Goal: Task Accomplishment & Management: Manage account settings

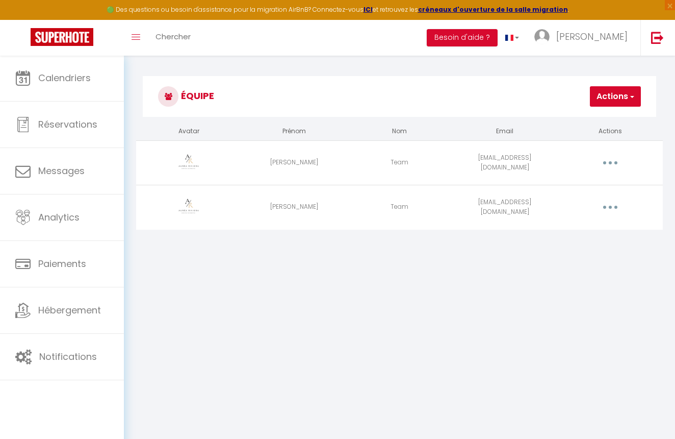
click at [75, 46] on link at bounding box center [62, 38] width 124 height 36
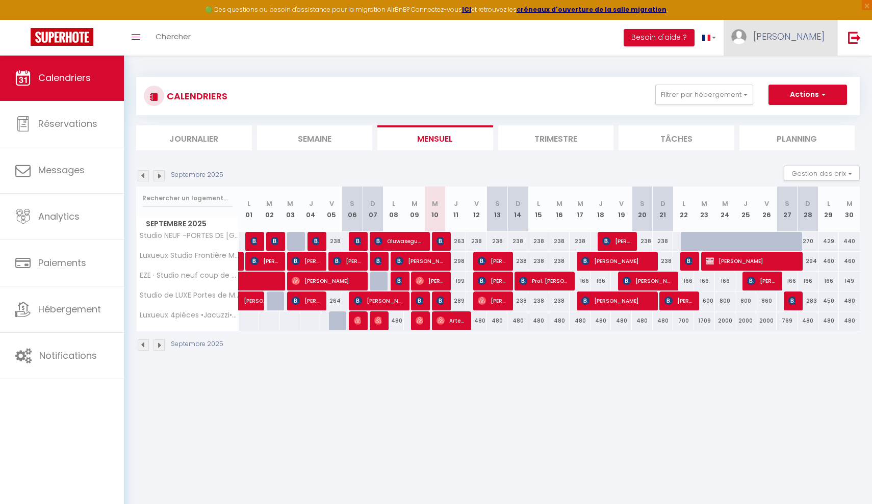
click at [675, 42] on span "[PERSON_NAME]" at bounding box center [788, 36] width 71 height 13
click at [675, 71] on link "Paramètres" at bounding box center [796, 70] width 75 height 17
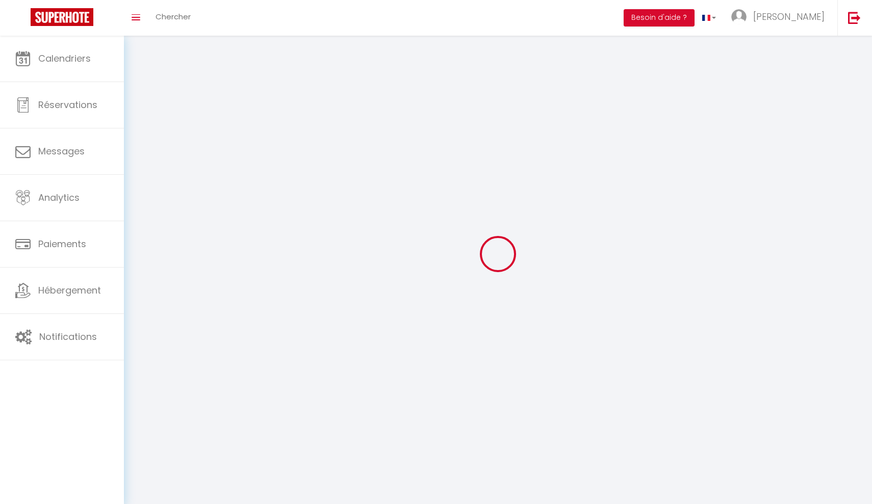
type input "[PERSON_NAME]"
type input "Nalpas"
type input "[PHONE_NUMBER]"
type input "AUREA RIVIERA [STREET_ADDRESS][PERSON_NAME]"
type input "06320"
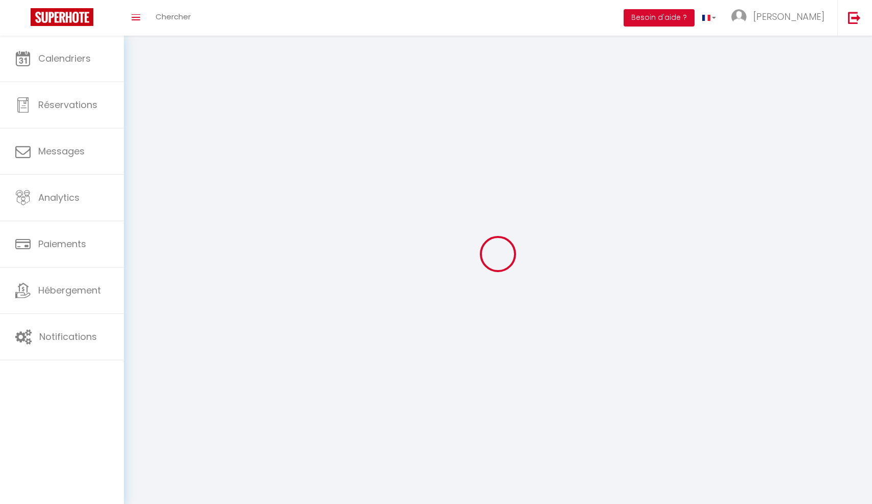
type input "cap d'ail"
type input "RsJ1IwLlNQ4JWkaG34tGMvKaV"
type input "jpXWDNRLwEoxCdNfdoNzIzjKU"
type input "[URL][DOMAIN_NAME]"
select select "1"
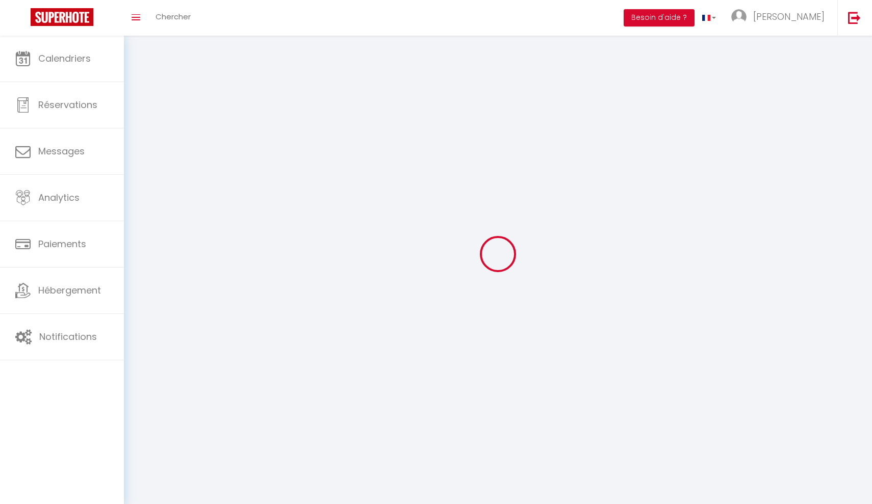
select select "28"
select select "fr"
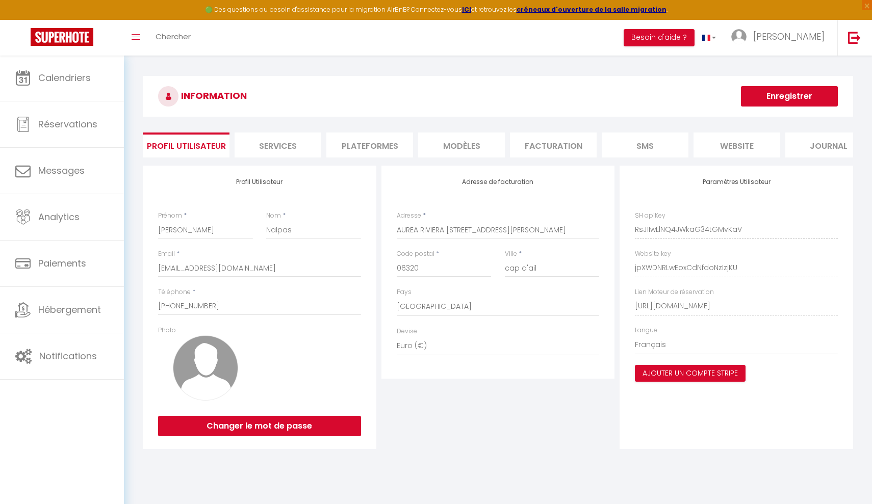
click at [618, 67] on div "INFORMATION Enregistrer Profil Utilisateur Services Plateformes MODÈLES Factura…" at bounding box center [498, 266] width 748 height 423
click at [675, 46] on link "[PERSON_NAME]" at bounding box center [781, 38] width 114 height 36
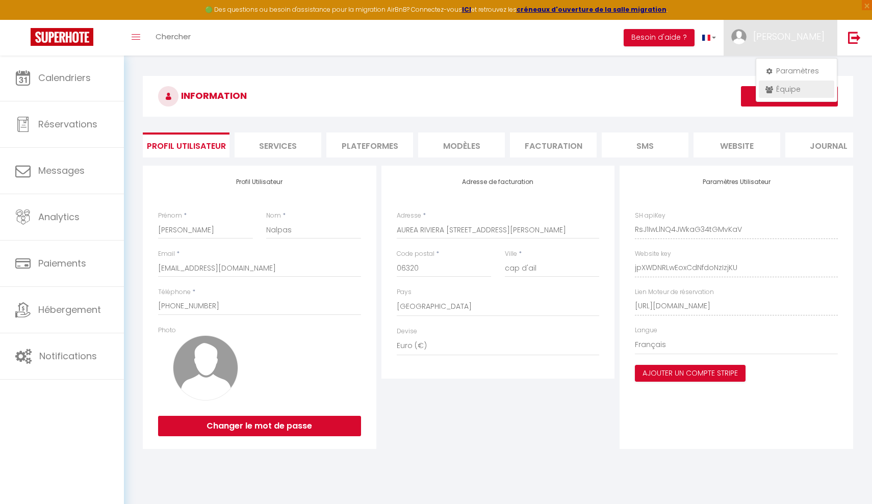
click at [675, 90] on link "Équipe" at bounding box center [796, 89] width 75 height 17
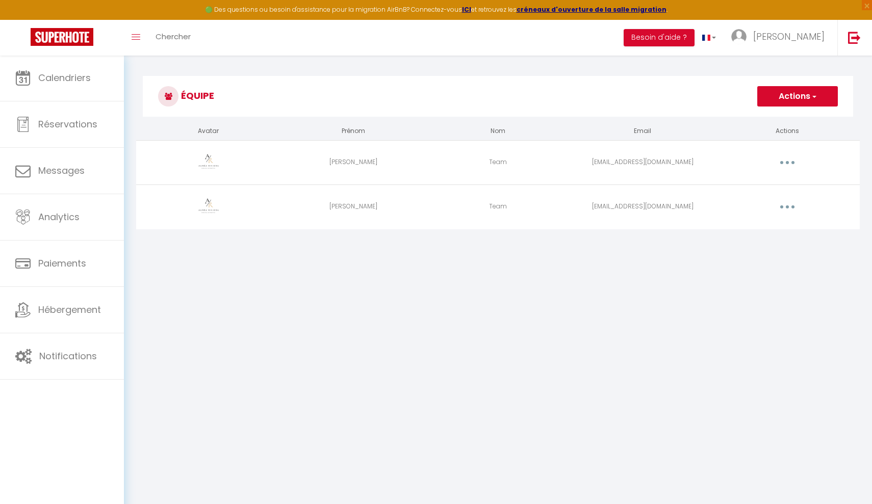
click at [667, 164] on td "[EMAIL_ADDRESS][DOMAIN_NAME]" at bounding box center [642, 162] width 145 height 44
click at [675, 165] on button "button" at bounding box center [787, 162] width 29 height 16
click at [666, 326] on body "🟢 Des questions ou besoin d'assistance pour la migration AirBnB? Connectez-vous…" at bounding box center [436, 307] width 872 height 504
click at [675, 101] on button "Actions" at bounding box center [797, 96] width 81 height 20
click at [675, 238] on div "Équipe Actions Ajouter un nouvel utilisateur Avatar Prénom Nom Email Actions Ma…" at bounding box center [498, 158] width 748 height 207
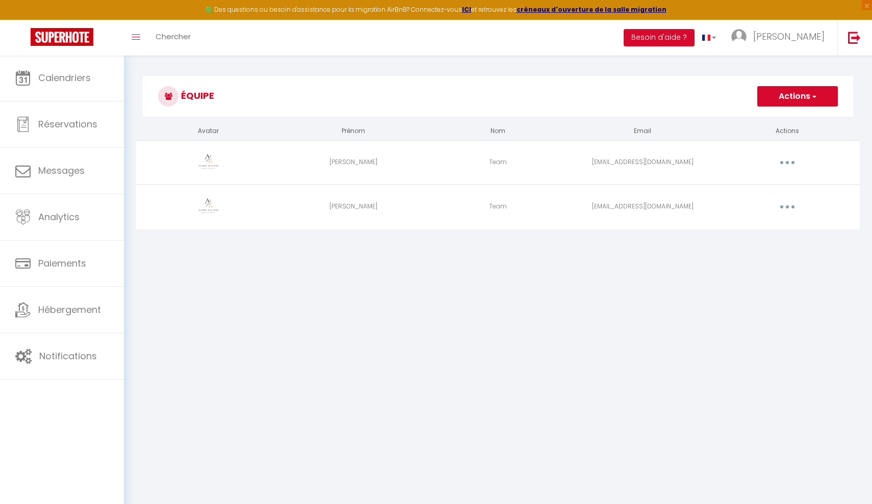
click at [675, 165] on button "button" at bounding box center [787, 162] width 29 height 16
click at [513, 255] on div "Équipe Actions Ajouter un nouvel utilisateur Avatar Prénom Nom Email Actions Ma…" at bounding box center [498, 158] width 748 height 207
click at [66, 44] on img at bounding box center [62, 37] width 63 height 18
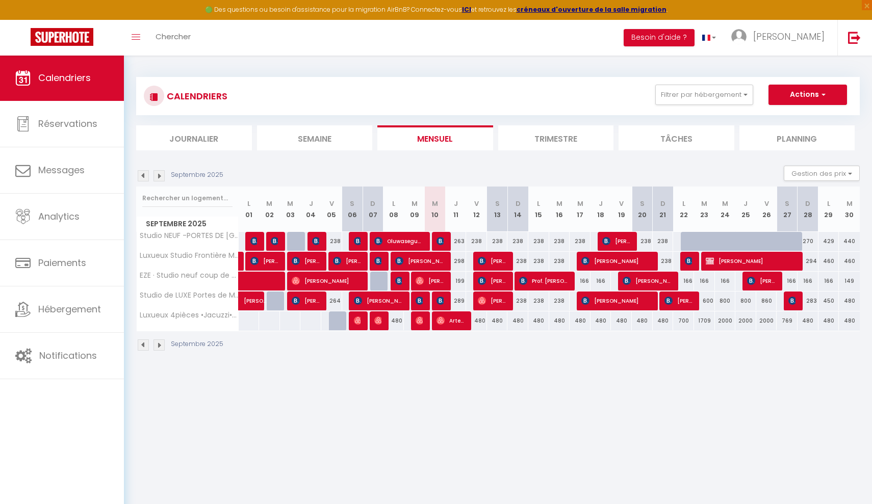
click at [675, 90] on button "Actions" at bounding box center [807, 95] width 79 height 20
click at [615, 125] on ul "Journalier [GEOGRAPHIC_DATA] Mensuel Trimestre Tâches Planning" at bounding box center [498, 137] width 724 height 25
click at [614, 108] on div "CALENDRIERS Filtrer par hébergement Tous Luxueux 4pièces •Jacuzzi•Piscine ~Fron…" at bounding box center [498, 96] width 724 height 38
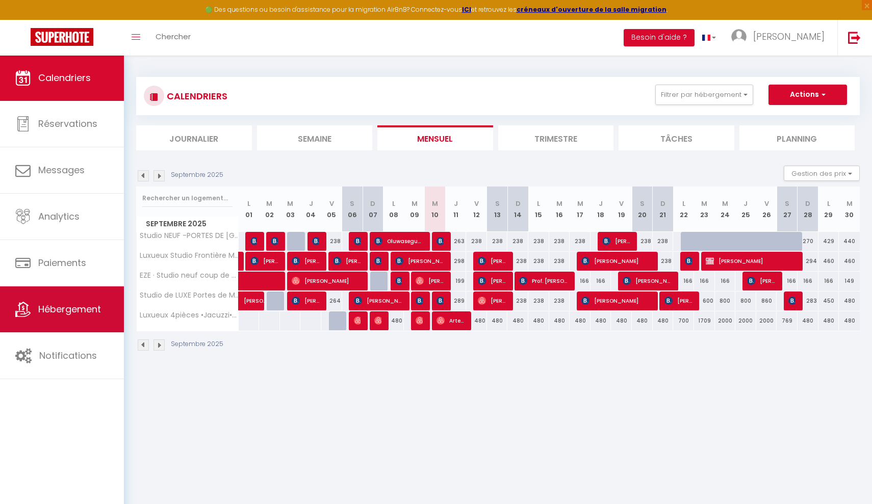
click at [94, 304] on span "Hébergement" at bounding box center [69, 309] width 63 height 13
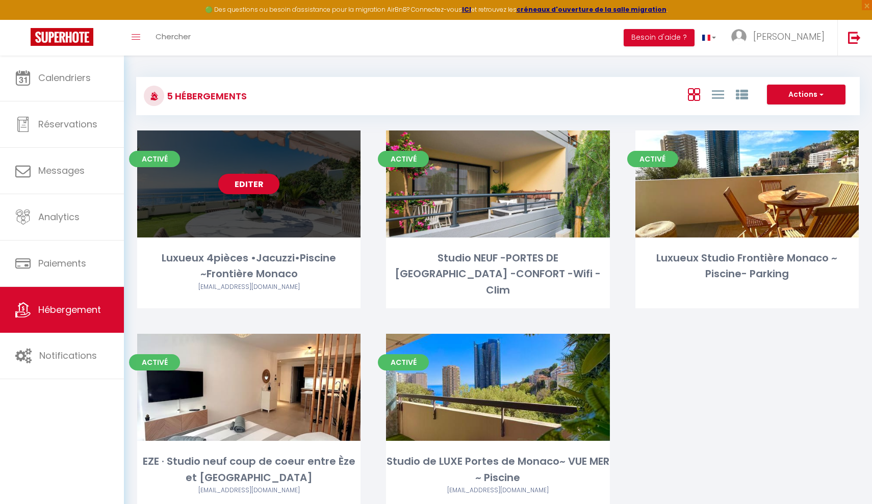
click at [264, 222] on div "Editer" at bounding box center [248, 184] width 223 height 107
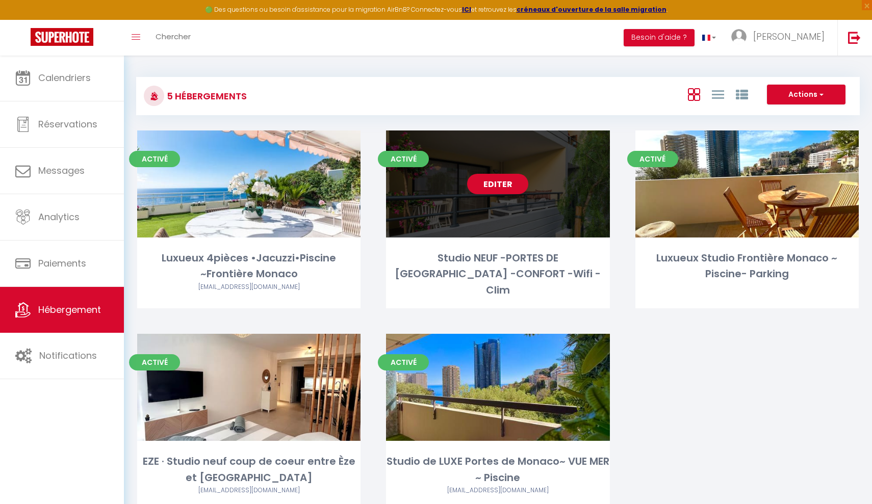
click at [491, 175] on link "Editer" at bounding box center [497, 184] width 61 height 20
click at [500, 186] on link "Editer" at bounding box center [497, 184] width 61 height 20
click at [496, 184] on link "Editer" at bounding box center [497, 184] width 61 height 20
select select "3"
select select "2"
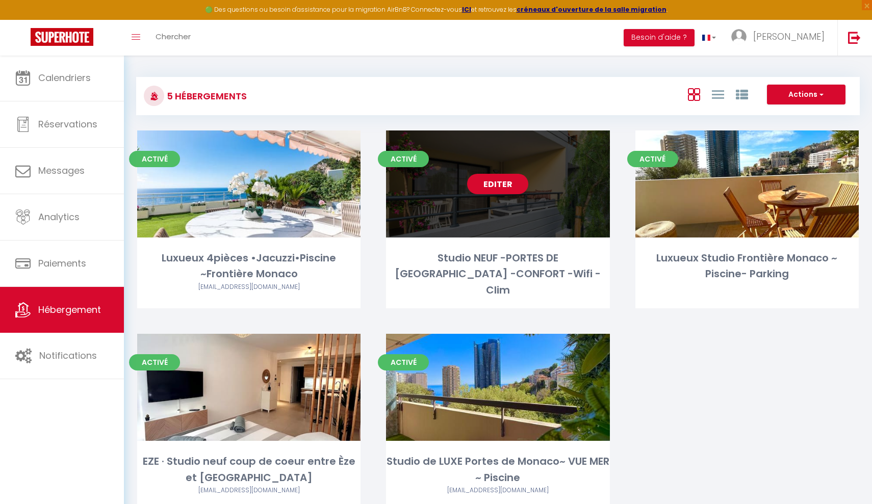
select select "1"
select select "28"
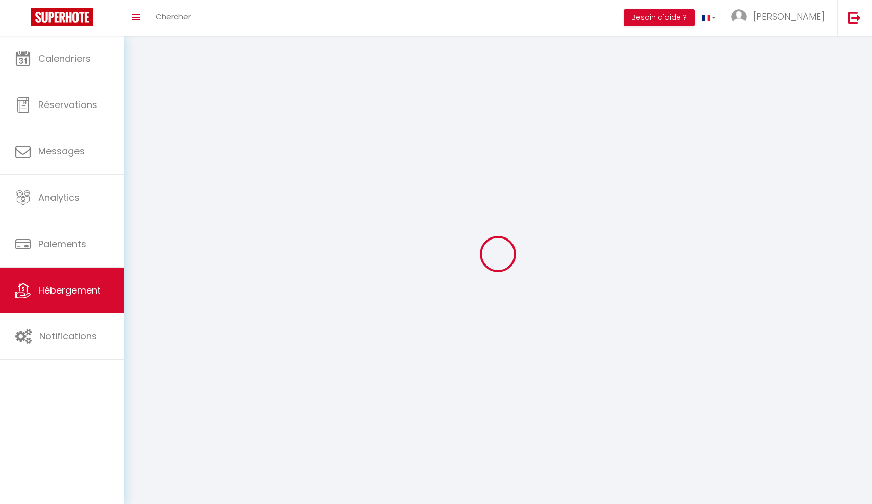
select select
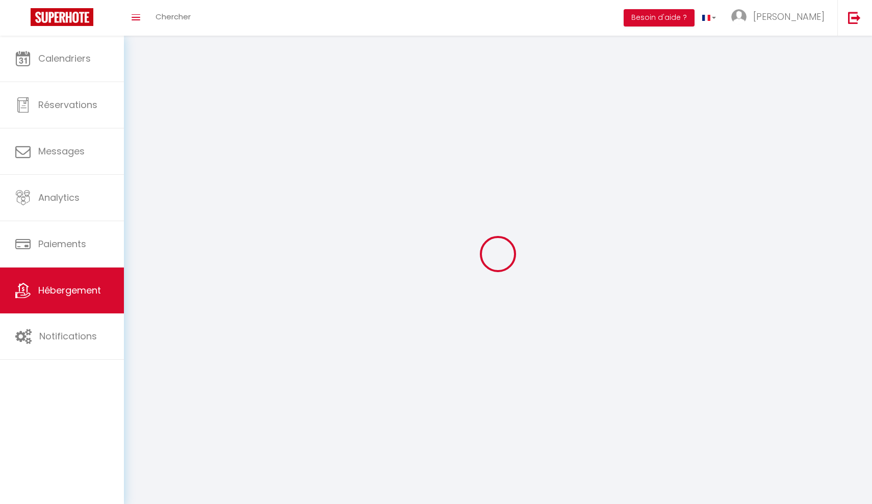
select select
checkbox input "false"
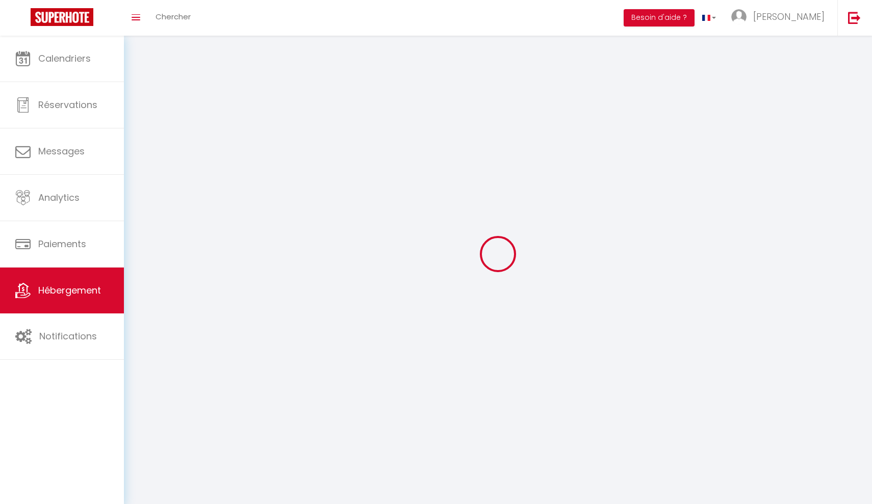
select select
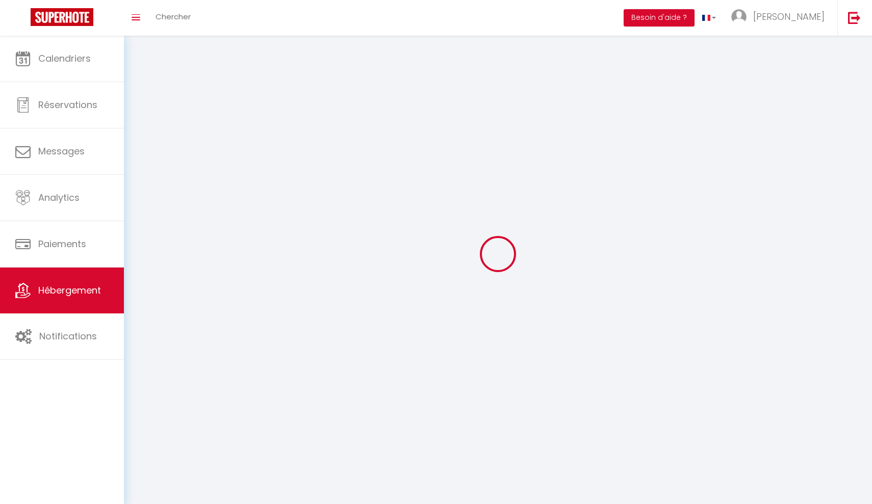
select select
checkbox input "false"
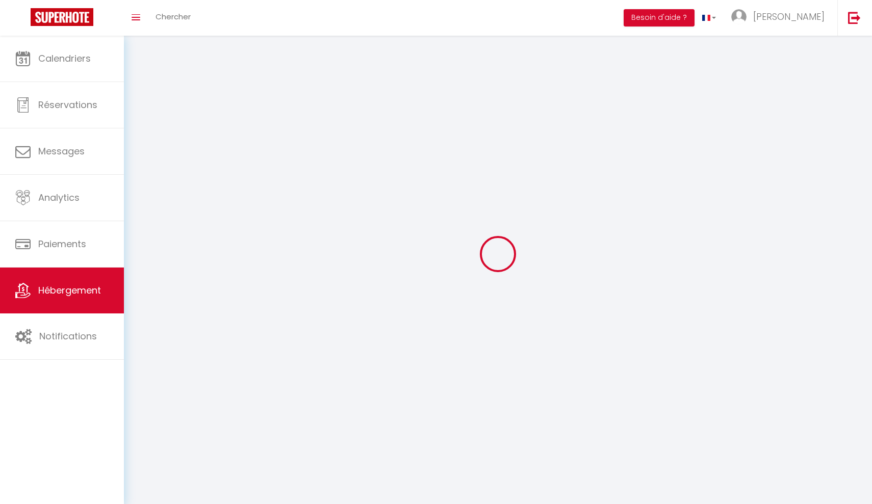
checkbox input "false"
select select
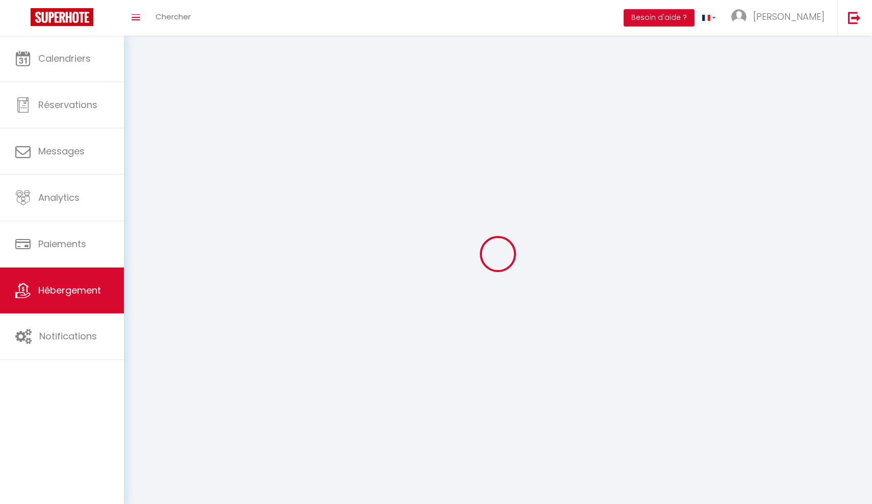
select select
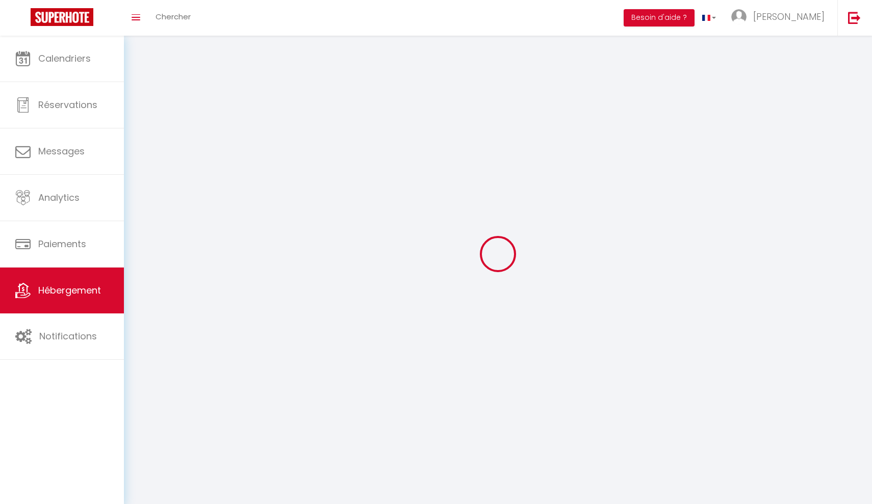
checkbox input "false"
select select
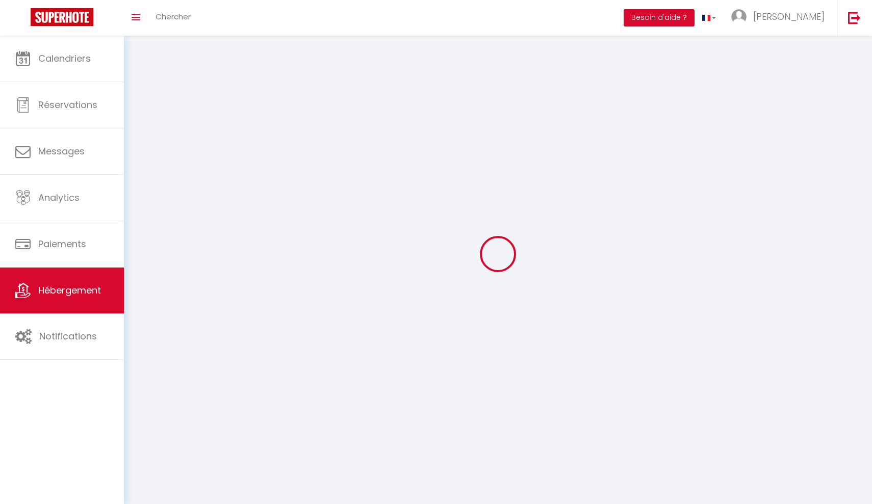
select select
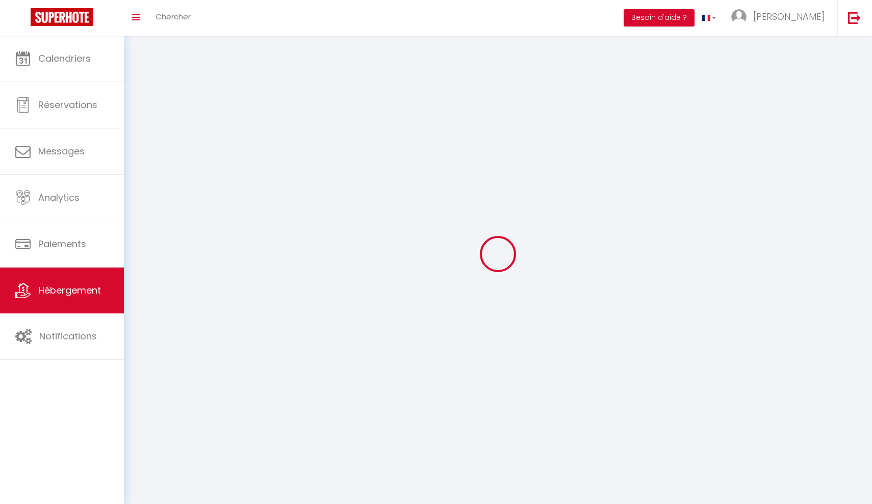
select select
checkbox input "false"
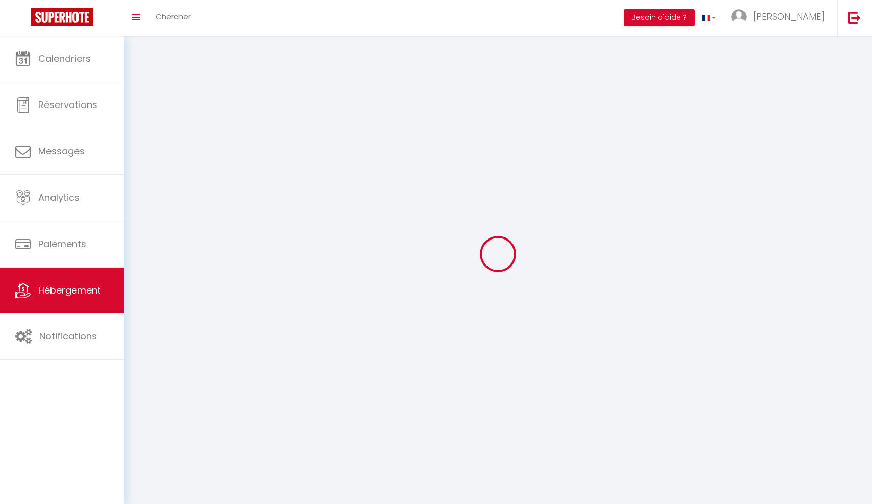
checkbox input "false"
select select
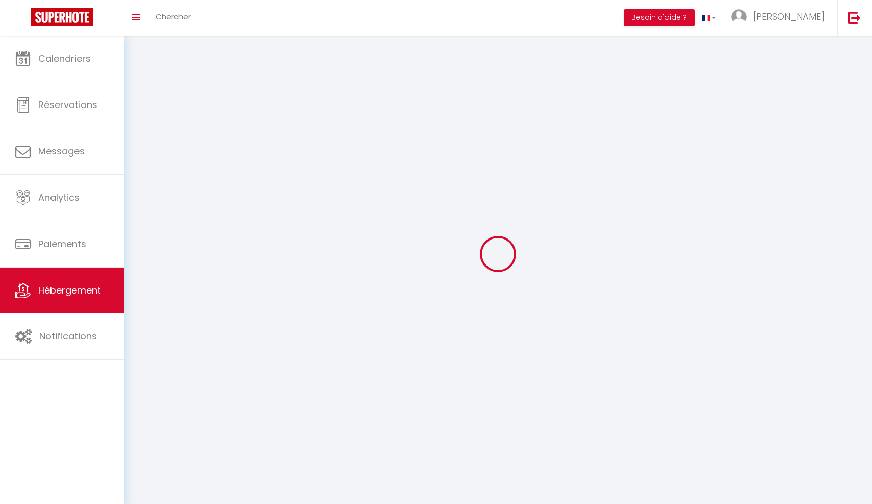
select select
checkbox input "false"
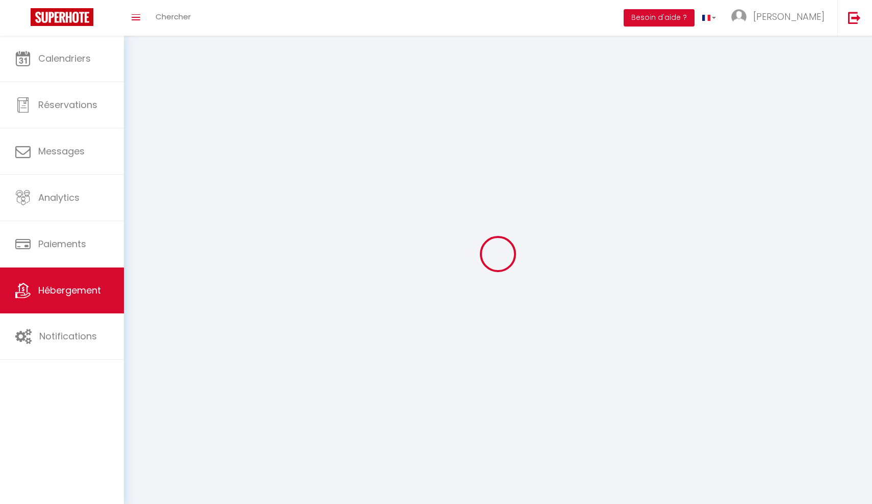
checkbox input "false"
select select
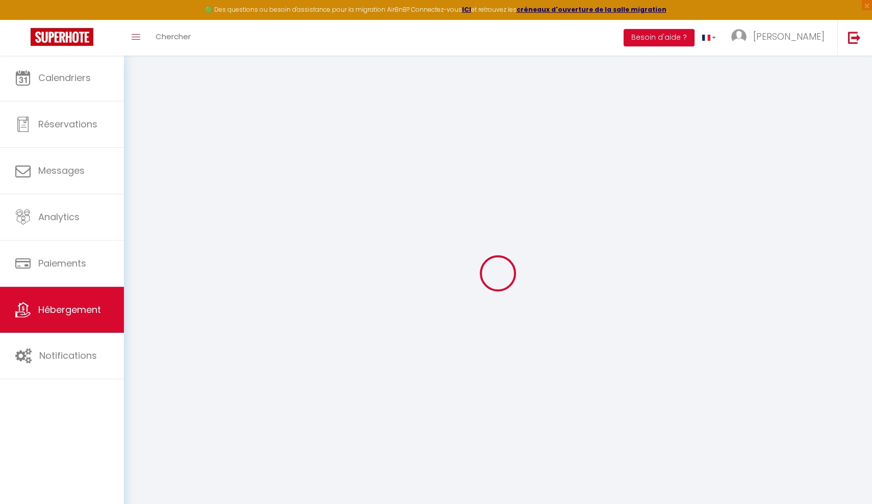
select select "+ 5 %"
select select "+ 36 %"
select select
checkbox input "false"
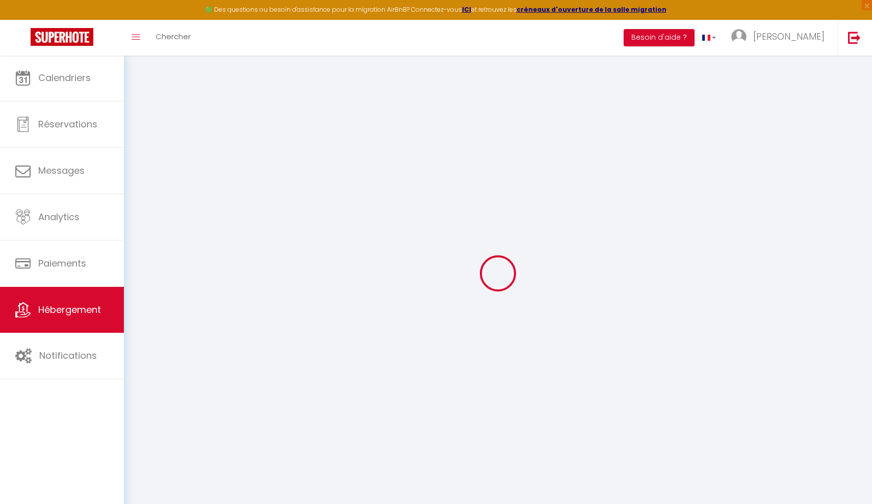
checkbox input "false"
select select "14:00"
select select
select select "11:00"
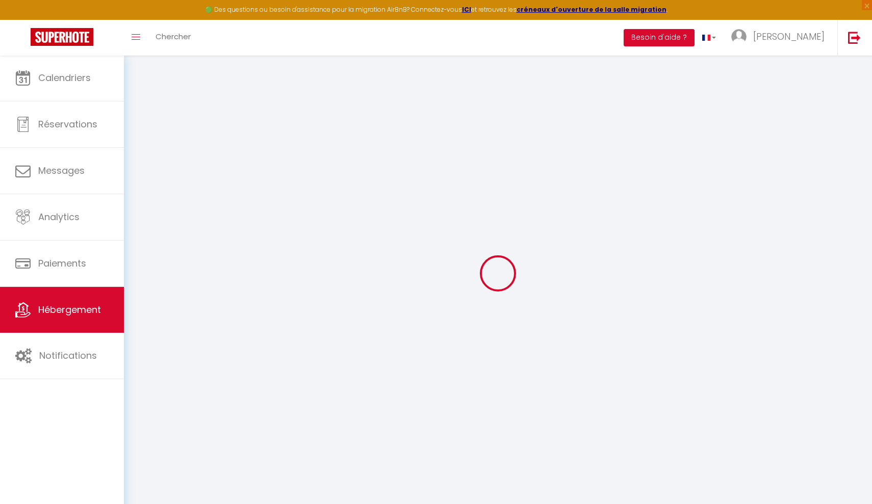
select select "30"
select select "120"
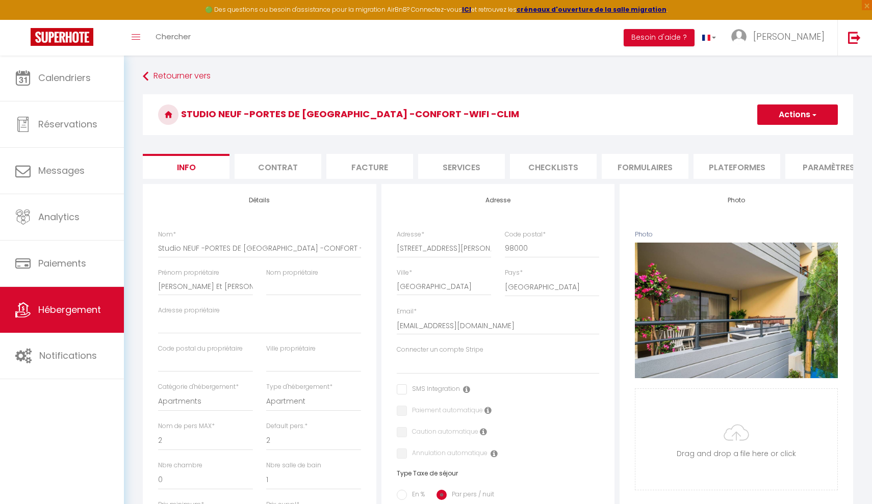
click at [675, 166] on li "Plateformes" at bounding box center [736, 166] width 87 height 25
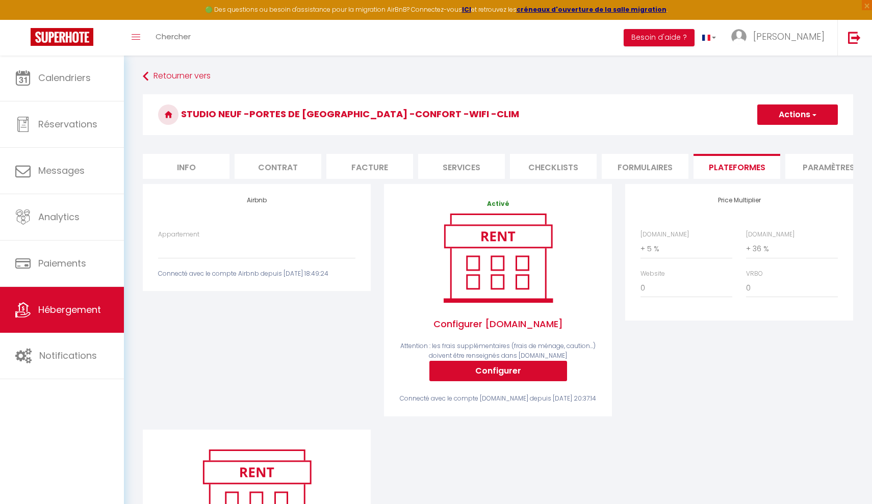
click at [347, 330] on div "Airbnb Appartement Studio NEUF -[GEOGRAPHIC_DATA] -CONFORT -Wifi -Clim - [EMAIL…" at bounding box center [256, 307] width 241 height 246
click at [75, 40] on img at bounding box center [62, 37] width 63 height 18
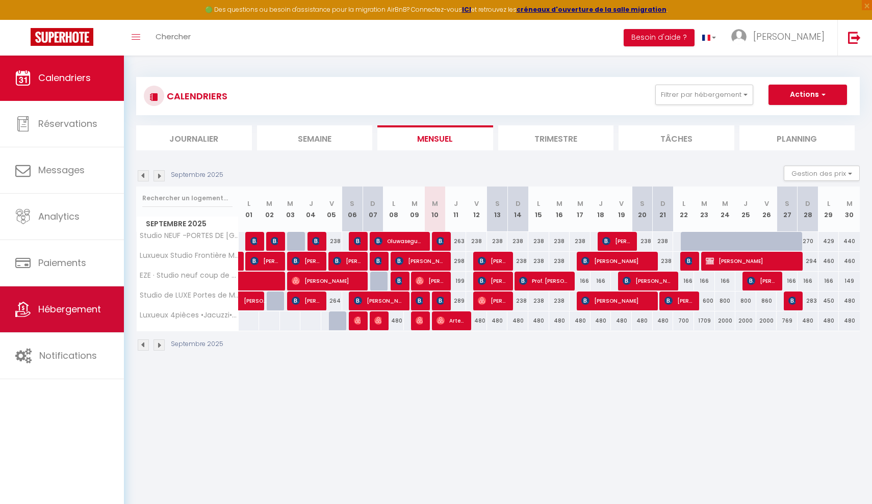
click at [69, 303] on span "Hébergement" at bounding box center [69, 309] width 63 height 13
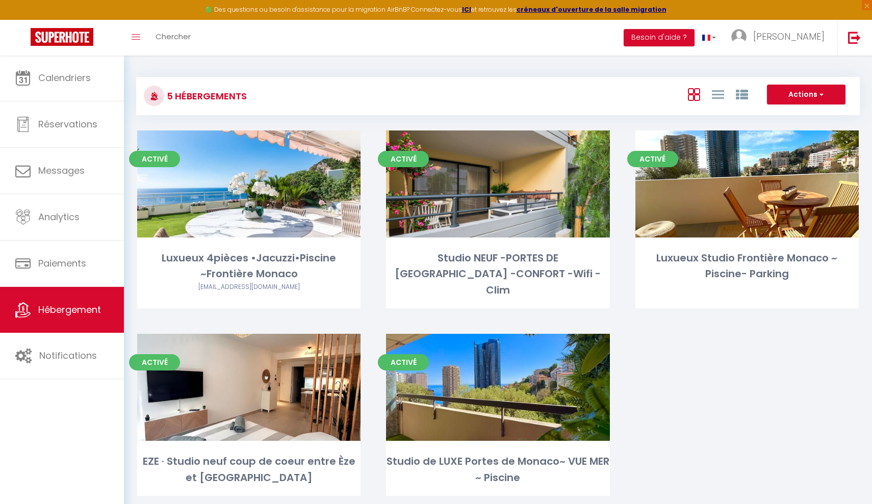
click at [675, 97] on span "button" at bounding box center [820, 94] width 6 height 10
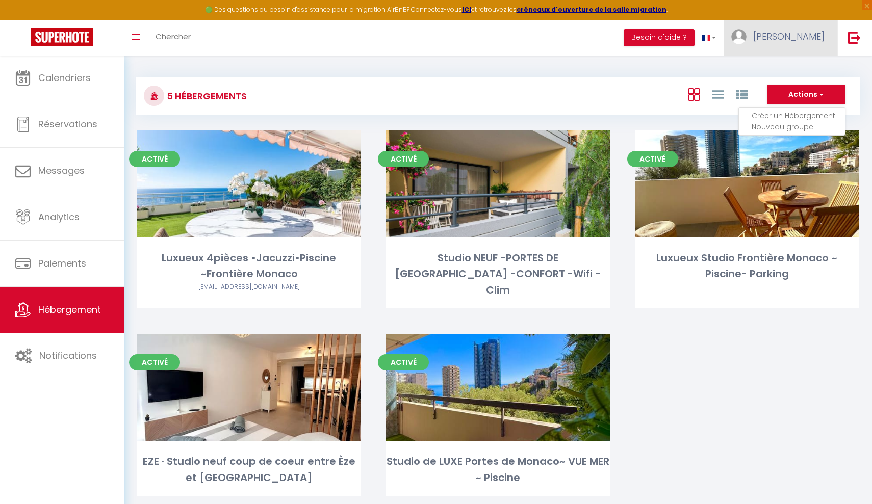
click at [675, 51] on link "[PERSON_NAME]" at bounding box center [781, 38] width 114 height 36
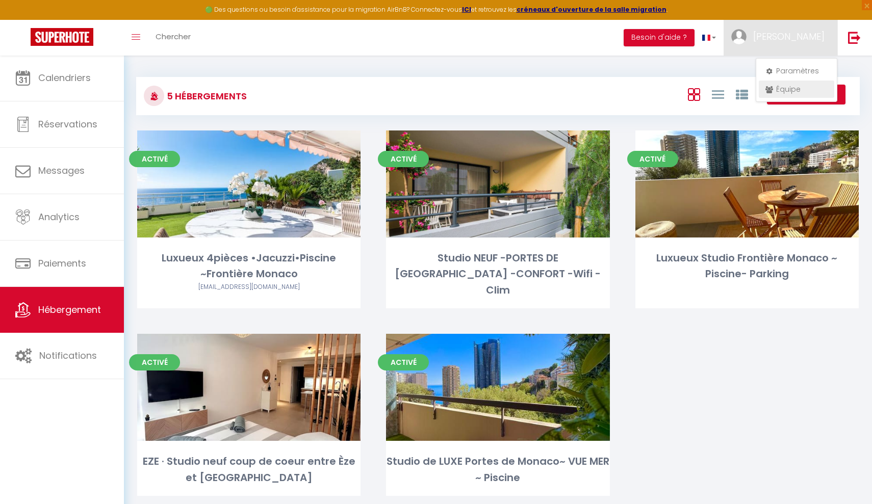
click at [675, 92] on link "Équipe" at bounding box center [796, 89] width 75 height 17
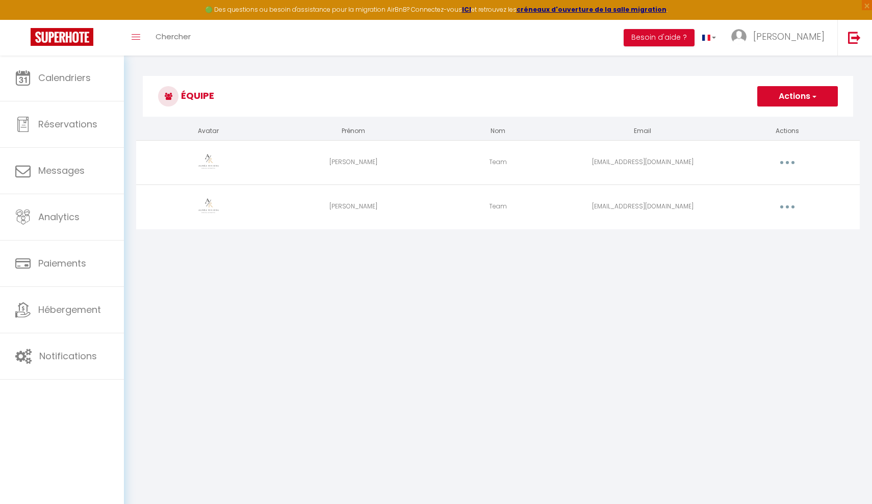
click at [675, 162] on button "button" at bounding box center [787, 162] width 29 height 16
click at [675, 184] on link "Editer" at bounding box center [760, 185] width 75 height 17
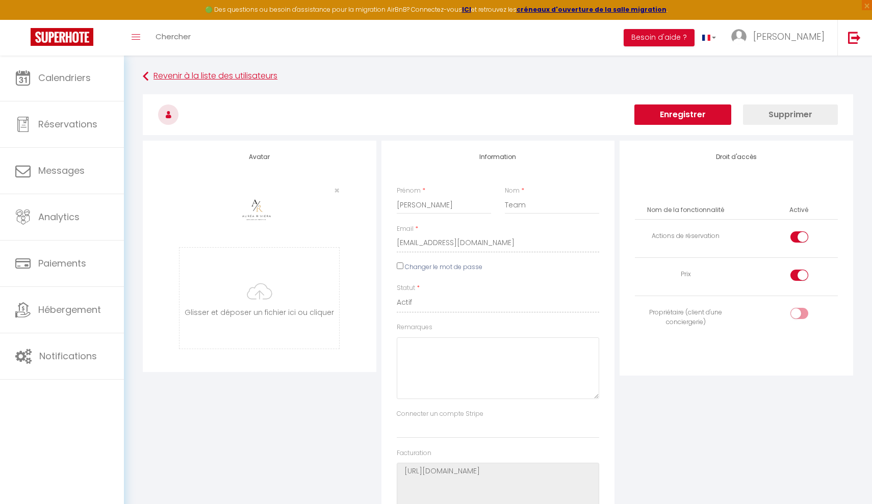
click at [261, 80] on link "Revenir à la liste des utilisateurs" at bounding box center [498, 76] width 710 height 18
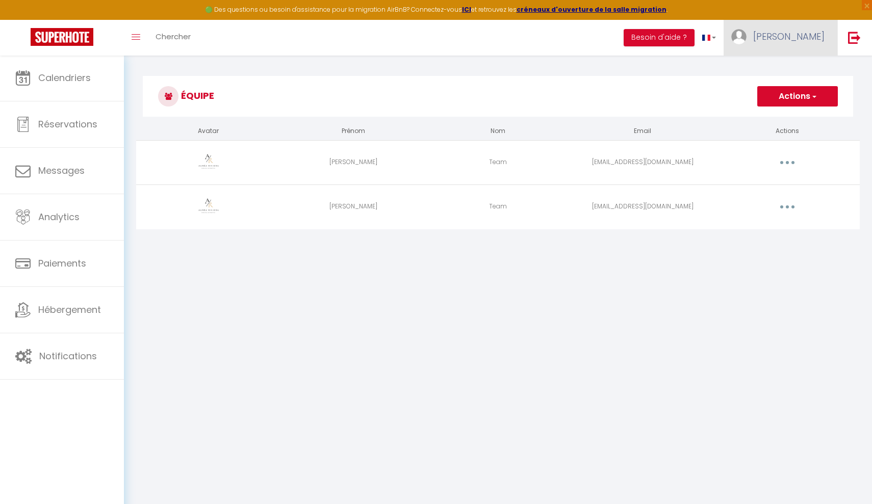
click at [675, 36] on img at bounding box center [738, 36] width 15 height 15
click at [441, 78] on h3 "Équipe" at bounding box center [498, 96] width 710 height 41
click at [675, 162] on icon "button" at bounding box center [787, 162] width 3 height 3
click at [675, 191] on link "Editer" at bounding box center [760, 185] width 75 height 17
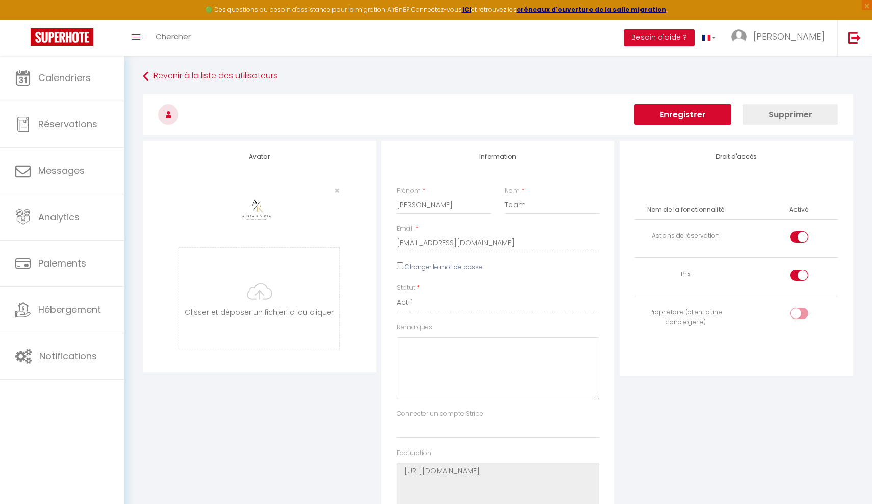
click at [675, 432] on div "Droit d'accès Nom de la fonctionnalité Activé Actions de réservation Prix Propr…" at bounding box center [736, 344] width 239 height 407
click at [237, 70] on link "Revenir à la liste des utilisateurs" at bounding box center [498, 76] width 710 height 18
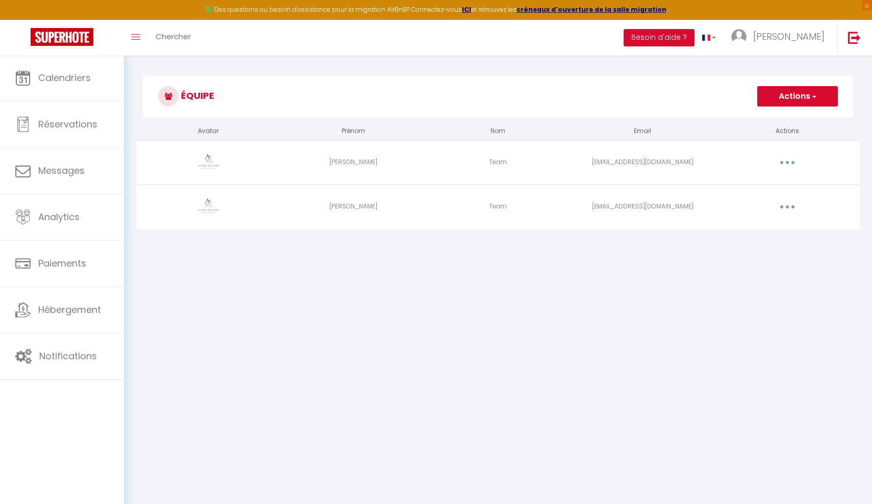
click at [80, 49] on link at bounding box center [62, 38] width 124 height 36
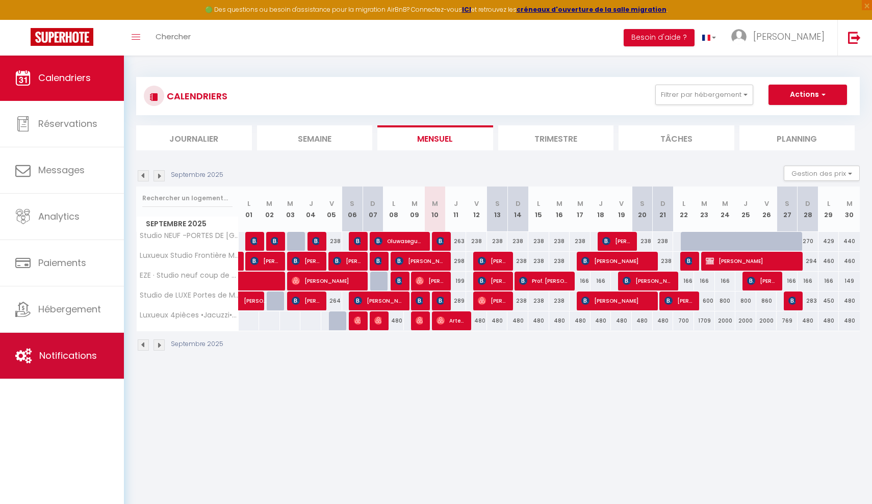
click at [95, 342] on link "Notifications" at bounding box center [62, 356] width 124 height 46
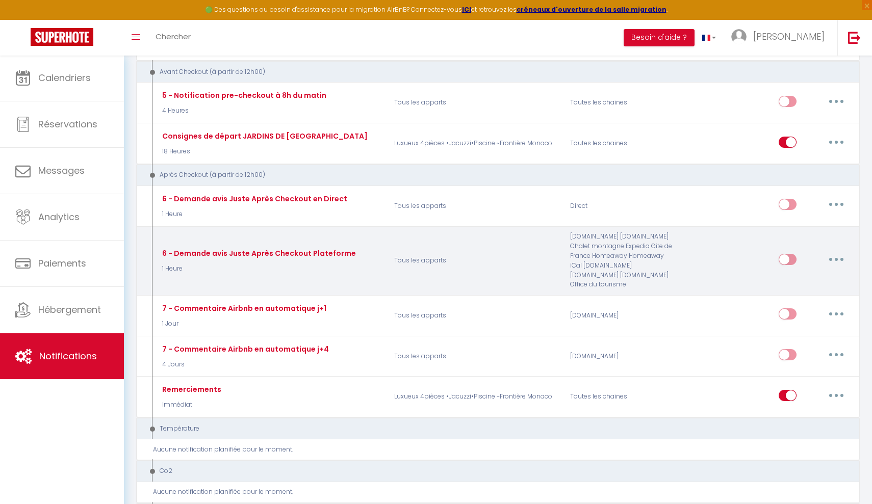
scroll to position [413, 0]
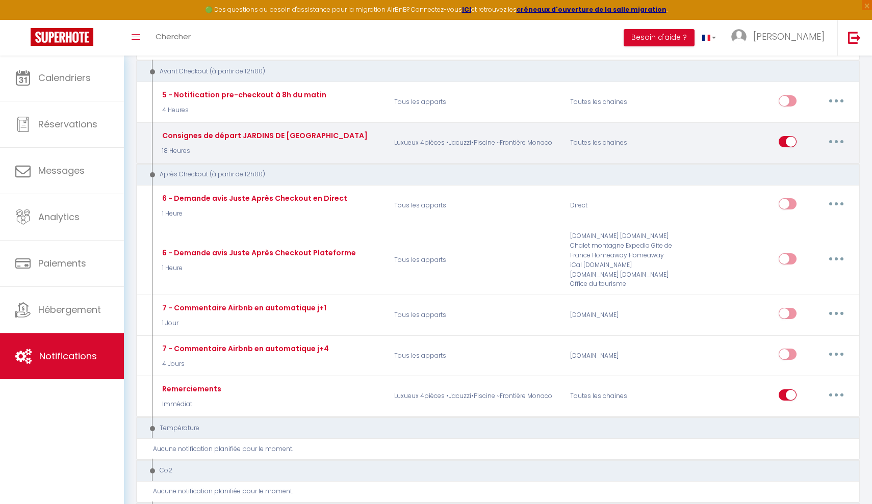
click at [675, 134] on button "button" at bounding box center [836, 142] width 29 height 16
click at [675, 156] on link "Editer" at bounding box center [809, 164] width 75 height 17
type input "Consignes de départ JARDINS DE [GEOGRAPHIC_DATA]"
select select "4"
select select "18 Heures"
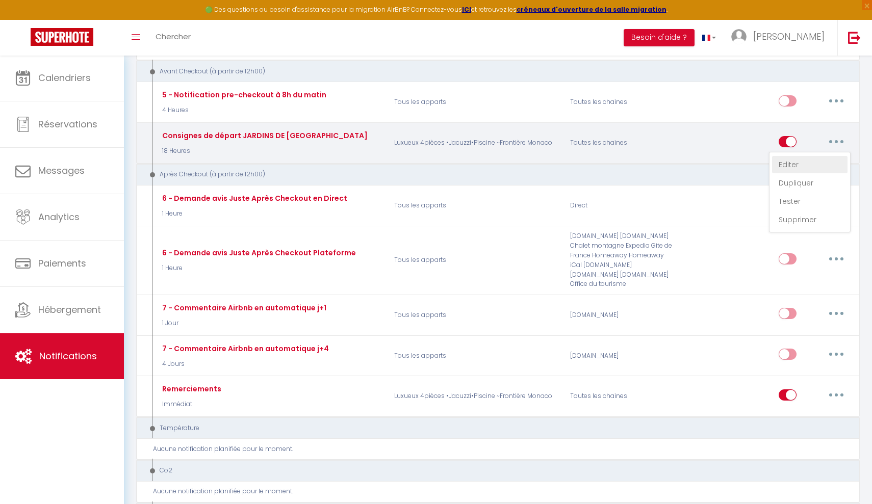
select select "if_booking_is_paid"
checkbox input "true"
checkbox input "false"
radio input "true"
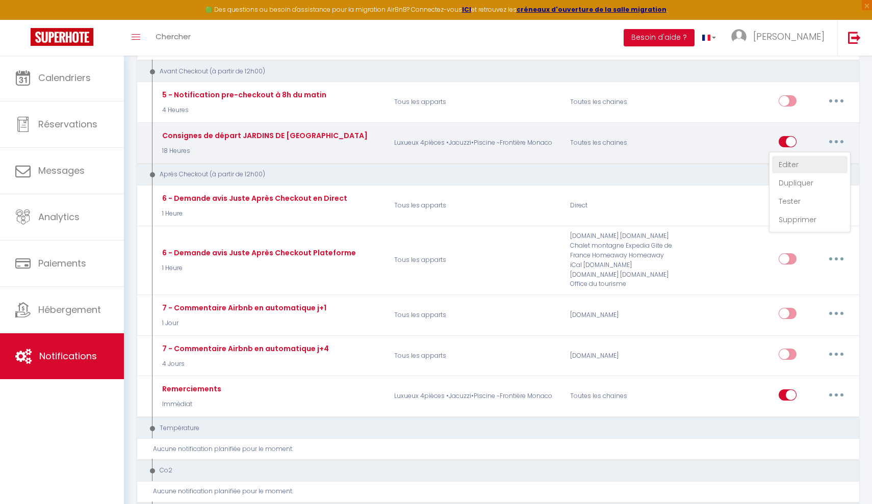
type input "Consignes de départ"
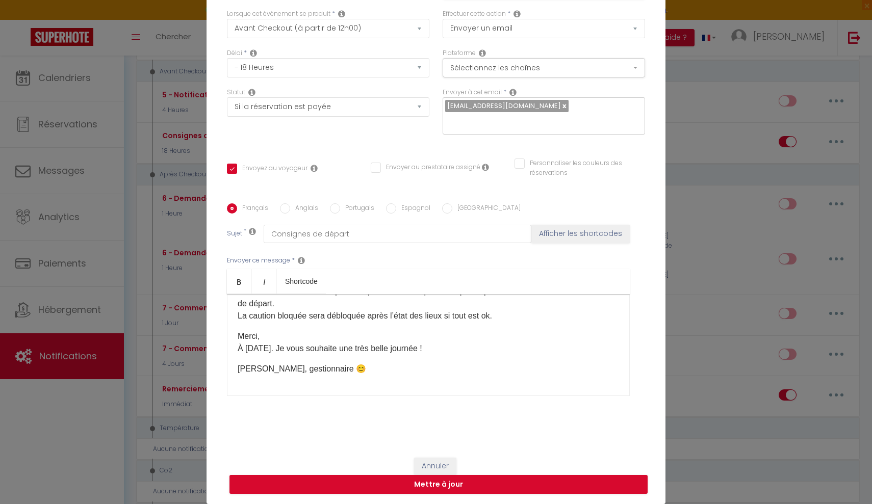
scroll to position [207, 0]
click at [83, 423] on div "Modifier la notification × Titre * Consignes de départ JARDINS DE [GEOGRAPHIC_D…" at bounding box center [436, 252] width 872 height 504
click at [326, 363] on div "Bonjour [GUEST:FIRST_NAME], j'espère que vous avez passé un agréable séjour. Co…" at bounding box center [428, 345] width 403 height 102
click at [336, 373] on p "[PERSON_NAME], gestionnaire 😊" at bounding box center [428, 369] width 381 height 12
click at [93, 438] on div "Modifier la notification × Titre * Consignes de départ JARDINS DE [GEOGRAPHIC_D…" at bounding box center [436, 252] width 872 height 504
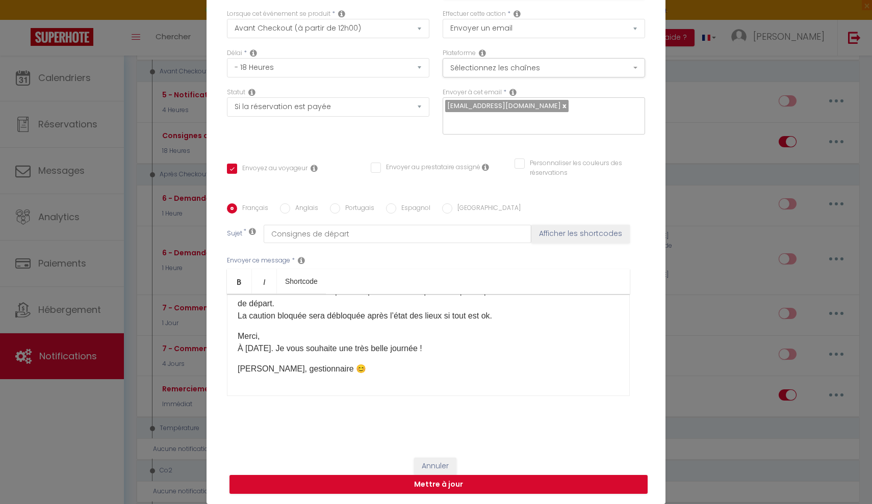
click at [321, 377] on div "Bonjour [GUEST:FIRST_NAME], j'espère que vous avez passé un agréable séjour. Co…" at bounding box center [428, 345] width 403 height 102
click at [675, 438] on div "Modifier la notification × Titre * Consignes de départ JARDINS DE [GEOGRAPHIC_D…" at bounding box center [436, 252] width 872 height 504
drag, startPoint x: 642, startPoint y: 313, endPoint x: 635, endPoint y: 304, distance: 11.6
click at [635, 304] on div "Français Anglais Portugais Espagnol Italien Sujet * Consignes de départ Affiche…" at bounding box center [435, 305] width 423 height 205
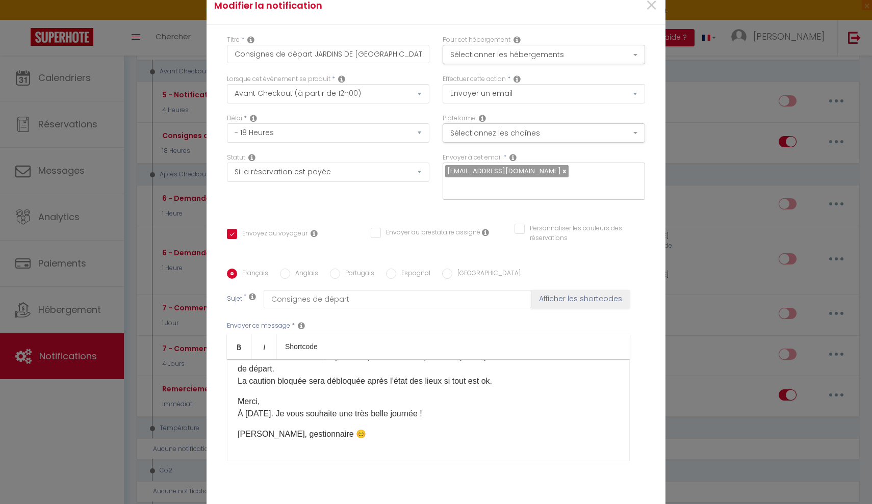
scroll to position [0, 0]
click at [654, 10] on span "×" at bounding box center [651, 5] width 13 height 31
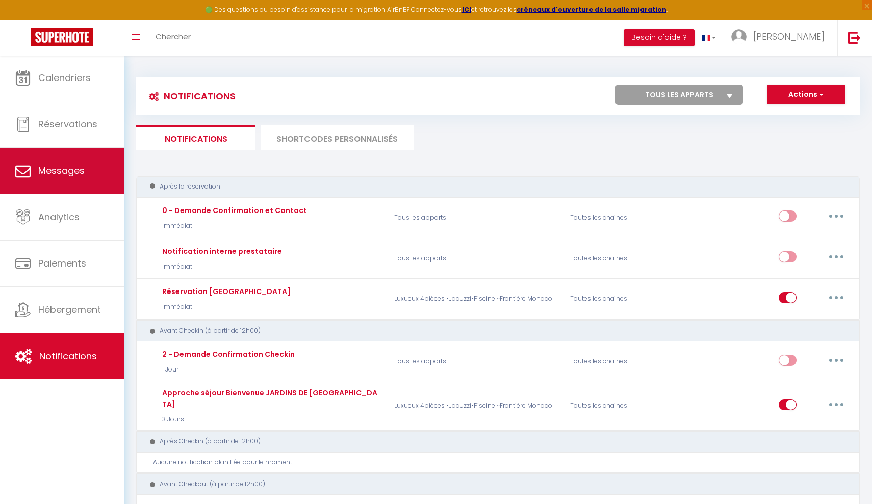
click at [97, 177] on link "Messages" at bounding box center [62, 171] width 124 height 46
select select "message"
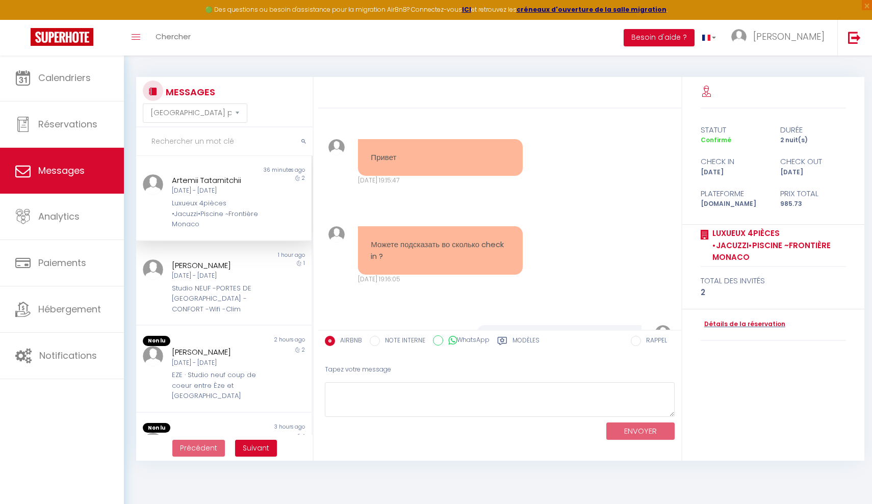
scroll to position [4197, 0]
